Goal: Task Accomplishment & Management: Use online tool/utility

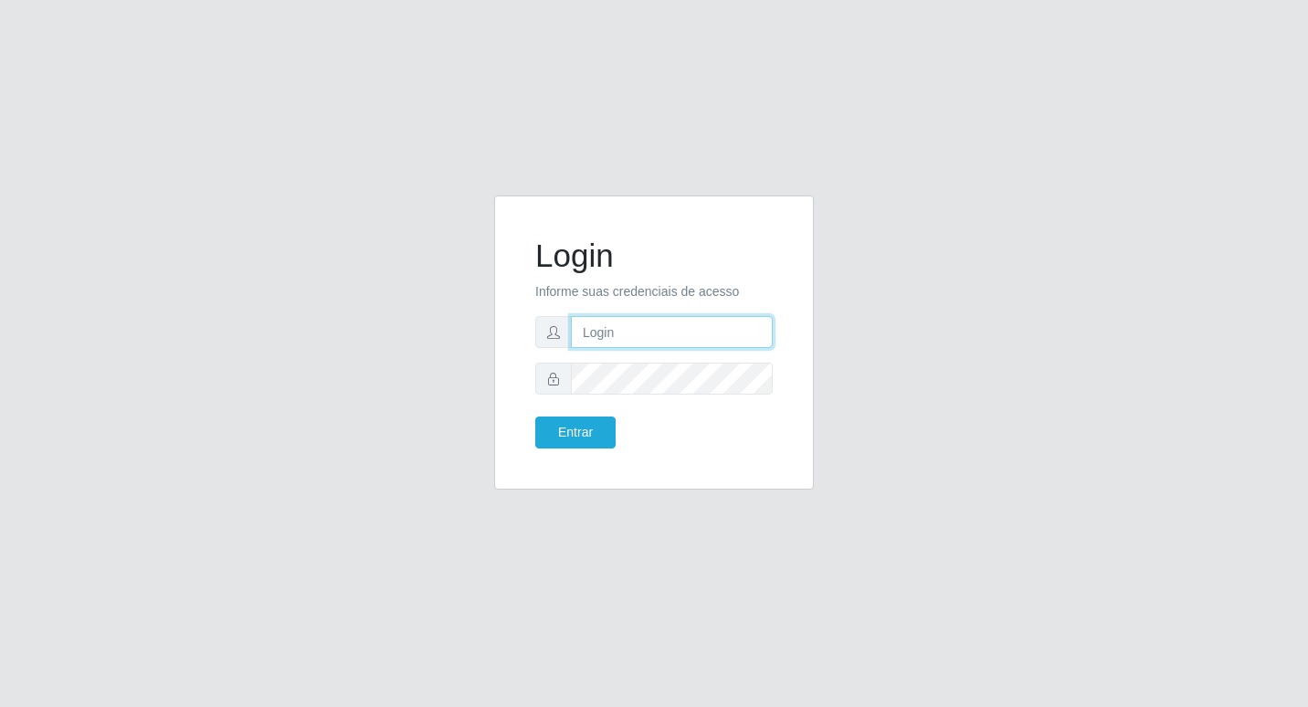
click at [573, 335] on input "text" at bounding box center [672, 332] width 202 height 32
type input "fabianabemais@b6"
click at [577, 426] on button "Entrar" at bounding box center [575, 432] width 80 height 32
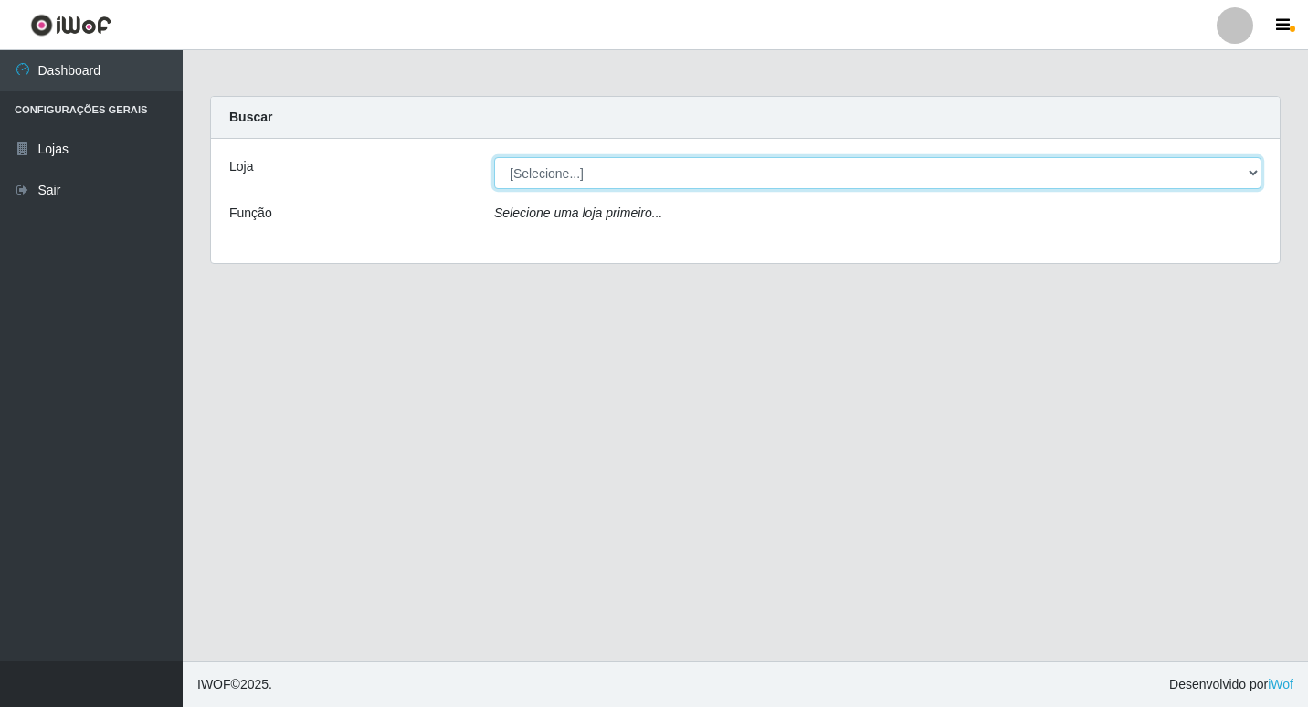
click at [1253, 170] on select "[Selecione...] Bemais Supermercados - B6 Colibris" at bounding box center [877, 173] width 767 height 32
select select "406"
click at [494, 157] on select "[Selecione...] Bemais Supermercados - B6 Colibris" at bounding box center [877, 173] width 767 height 32
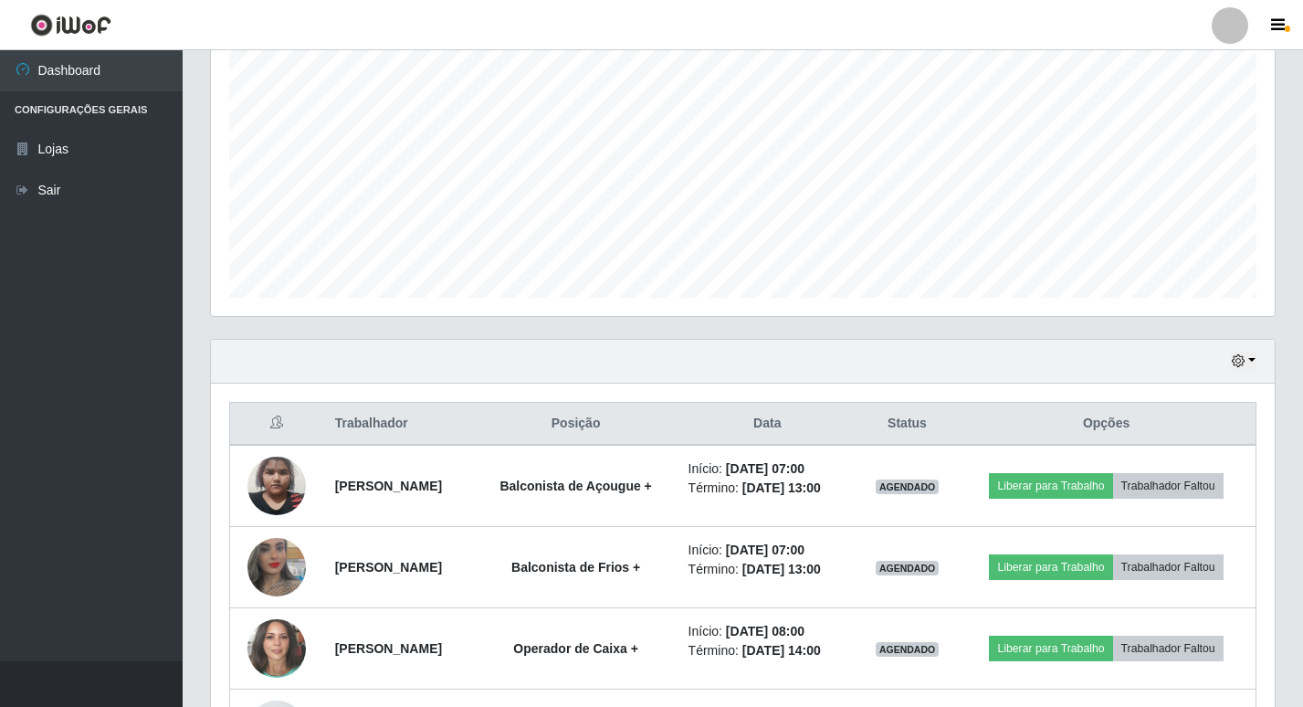
scroll to position [323, 0]
